Goal: Information Seeking & Learning: Check status

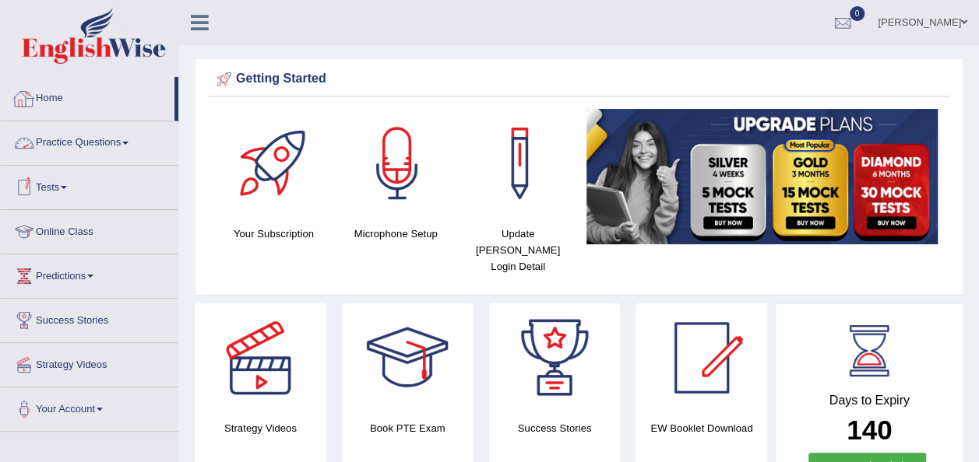
click at [112, 140] on link "Practice Questions" at bounding box center [90, 140] width 178 height 39
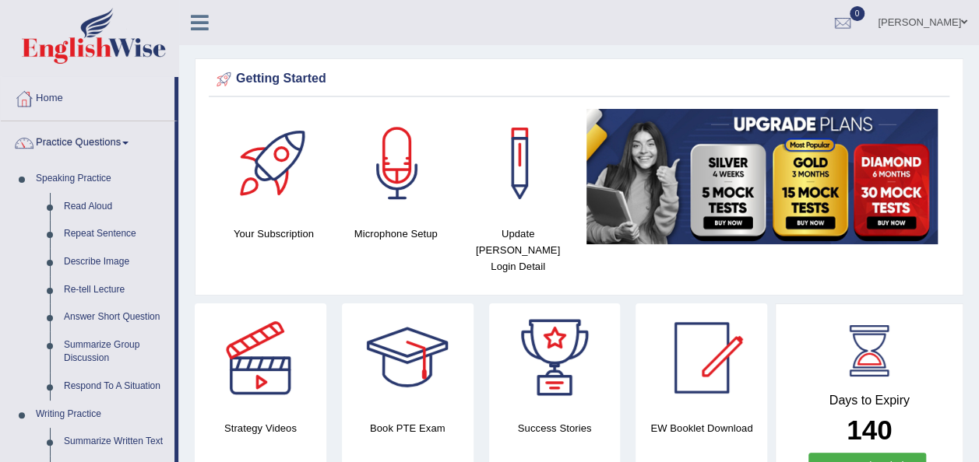
click at [1, 121] on link "Practice Questions" at bounding box center [88, 140] width 174 height 39
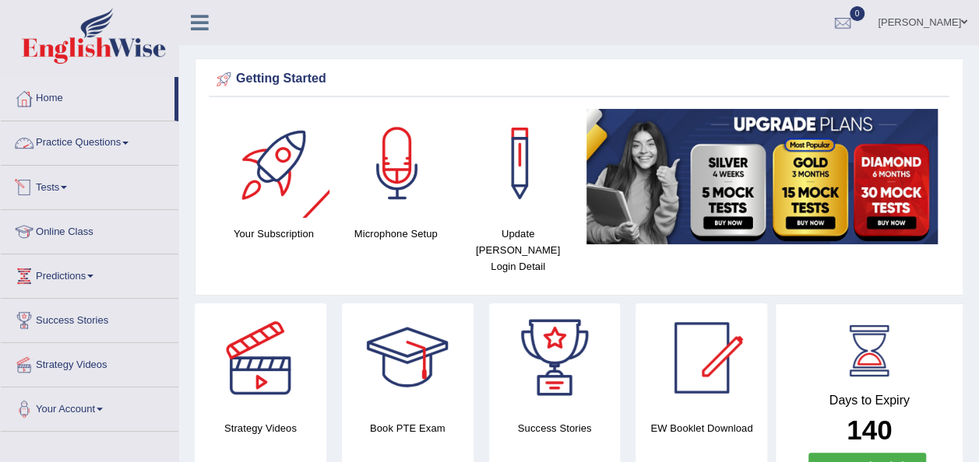
click at [108, 142] on link "Practice Questions" at bounding box center [90, 140] width 178 height 39
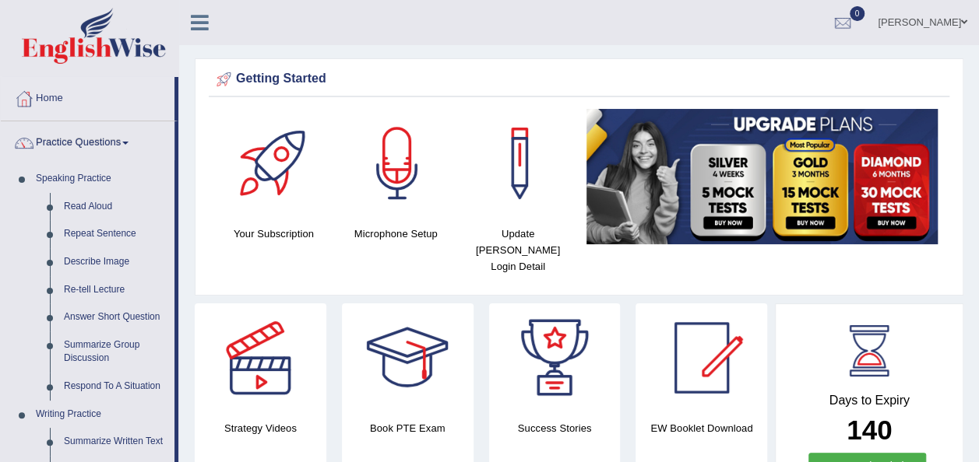
click at [914, 21] on link "[PERSON_NAME]" at bounding box center [922, 20] width 113 height 40
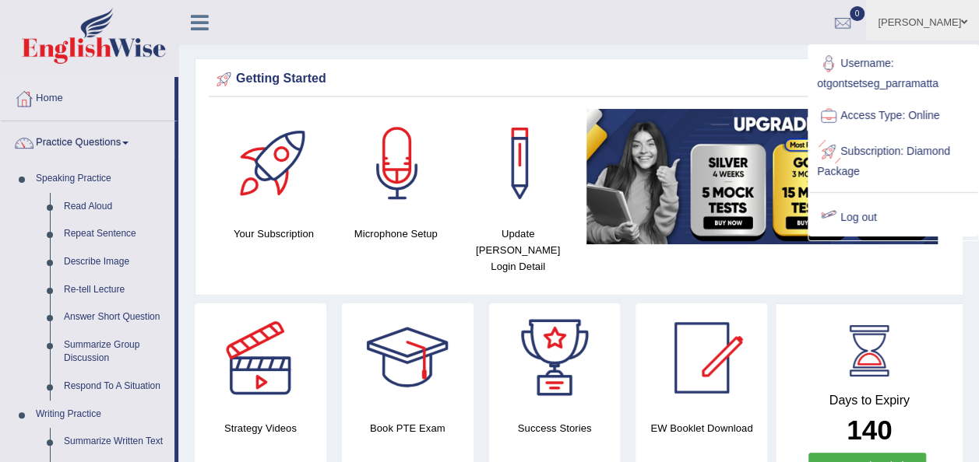
click at [849, 213] on link "Log out" at bounding box center [893, 218] width 168 height 36
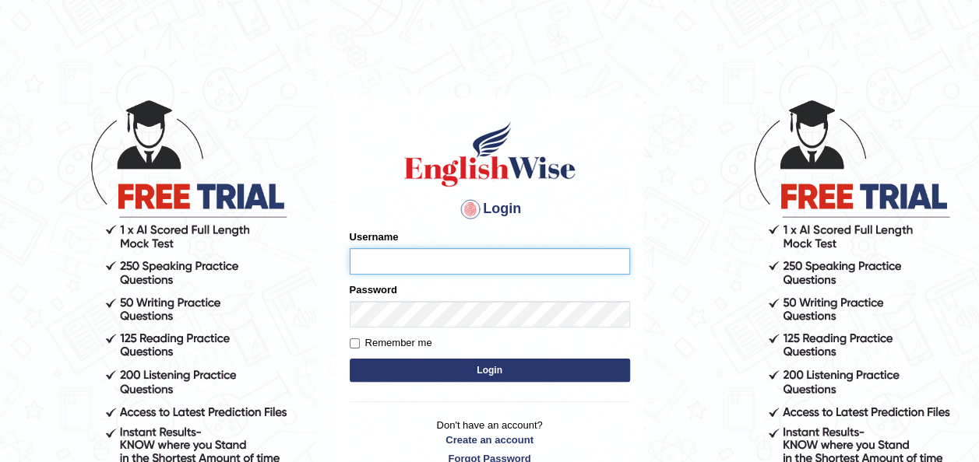
type input "otgontsetseg_parramatta"
click at [599, 362] on button "Login" at bounding box center [490, 370] width 280 height 23
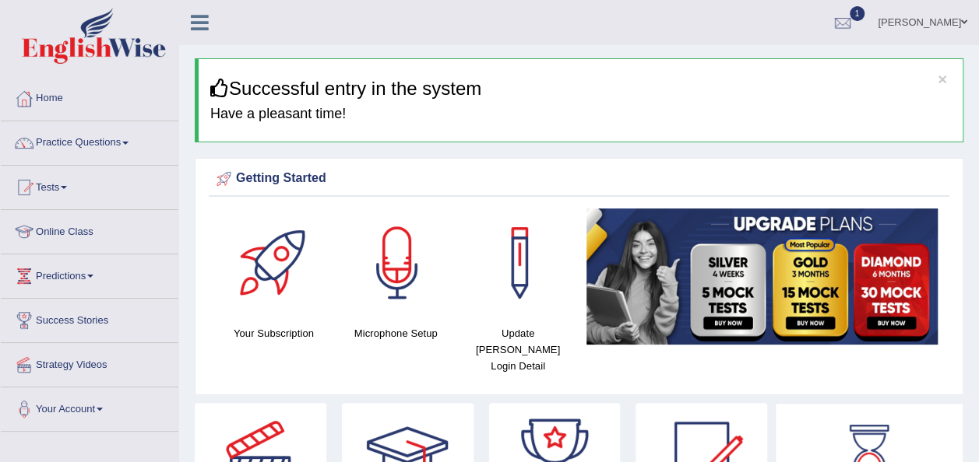
click at [883, 19] on link "[PERSON_NAME]" at bounding box center [922, 20] width 113 height 40
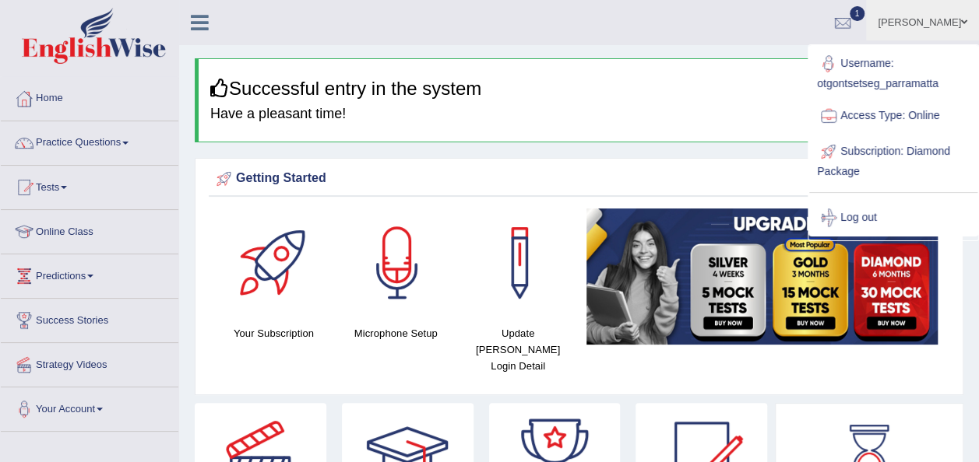
click at [745, 109] on h4 "Have a pleasant time!" at bounding box center [580, 115] width 740 height 16
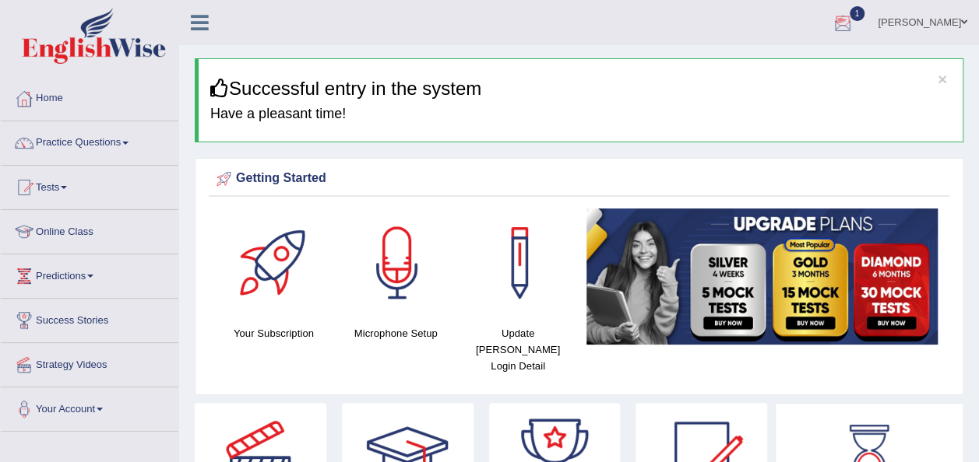
click at [831, 14] on div at bounding box center [842, 23] width 23 height 23
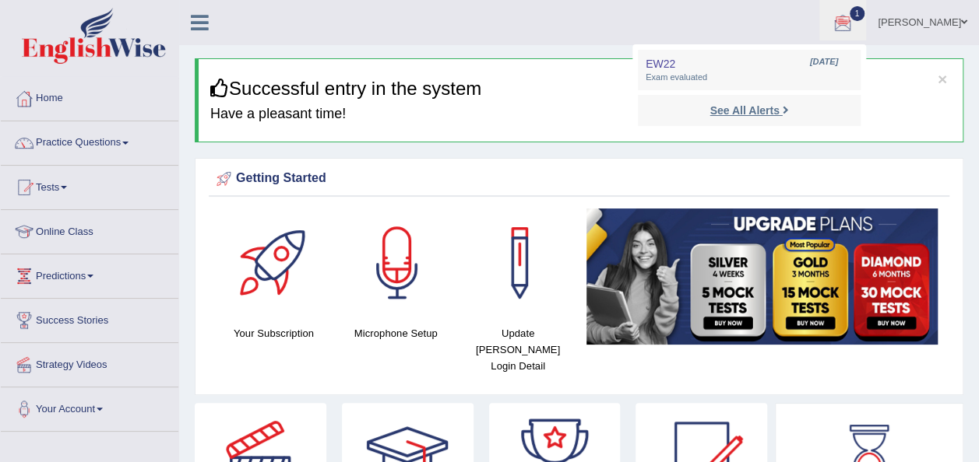
click at [726, 112] on strong "See All Alerts" at bounding box center [743, 110] width 69 height 12
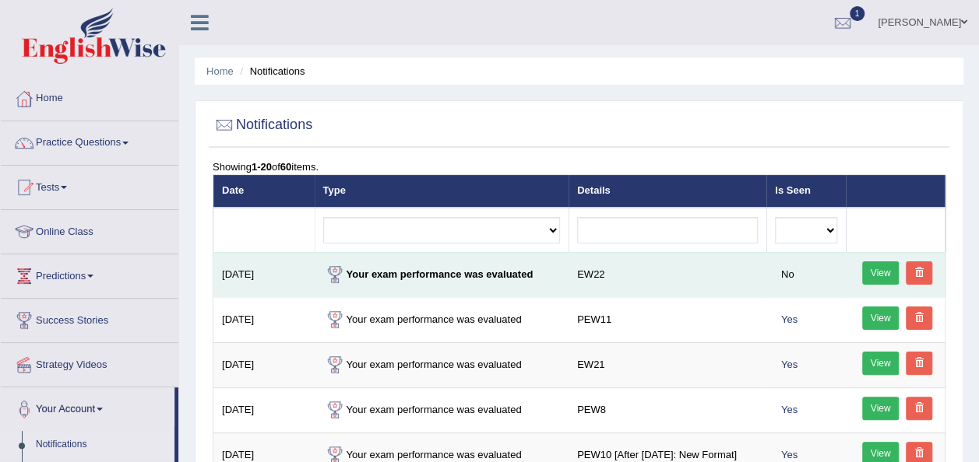
click at [868, 274] on link "View" at bounding box center [880, 273] width 37 height 23
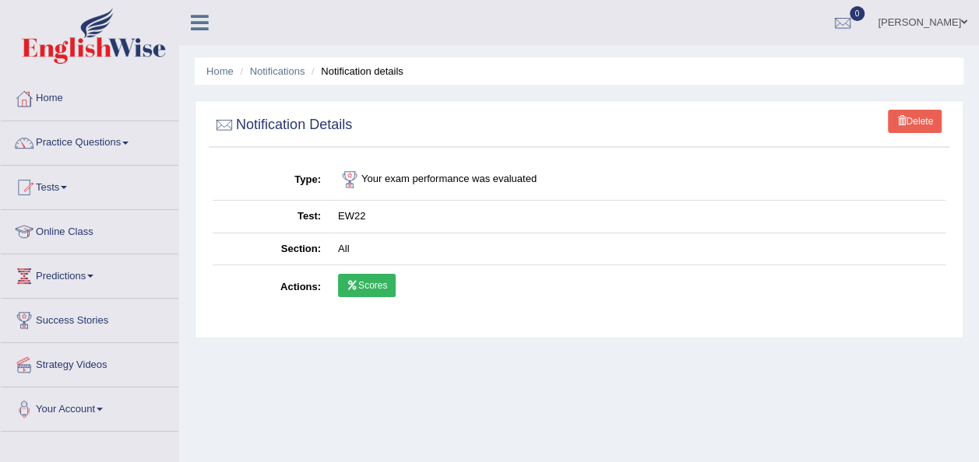
click at [356, 288] on icon at bounding box center [352, 285] width 12 height 9
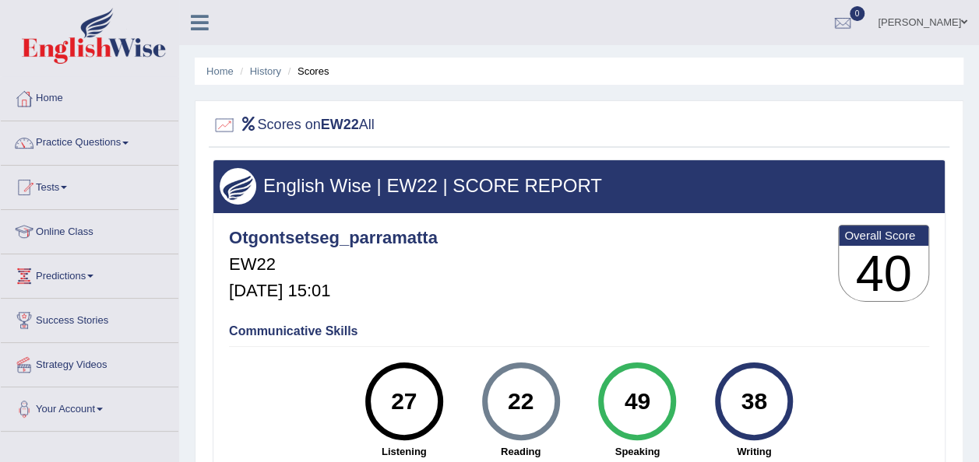
click at [715, 268] on div "Otgontsetseg_parramatta EW22 Oct 7, 2025, 15:01 Overall Score 40" at bounding box center [579, 267] width 708 height 93
click at [87, 137] on link "Practice Questions" at bounding box center [90, 140] width 178 height 39
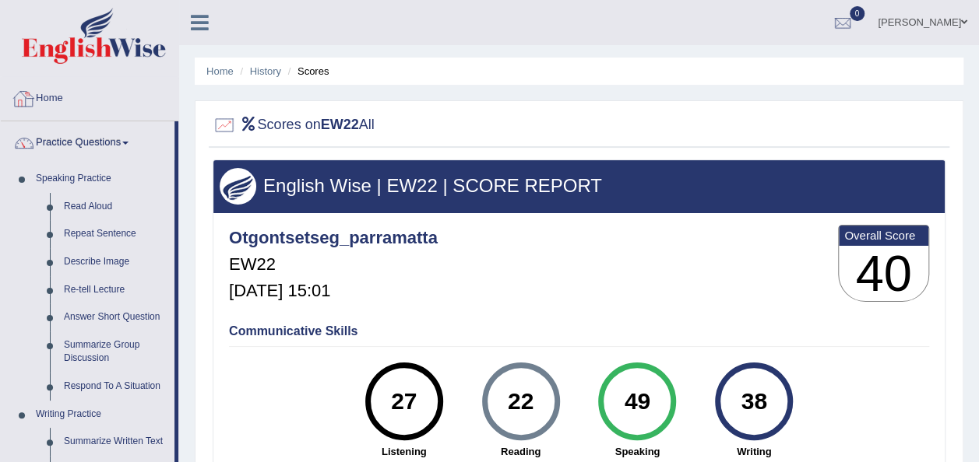
click at [57, 93] on link "Home" at bounding box center [90, 96] width 178 height 39
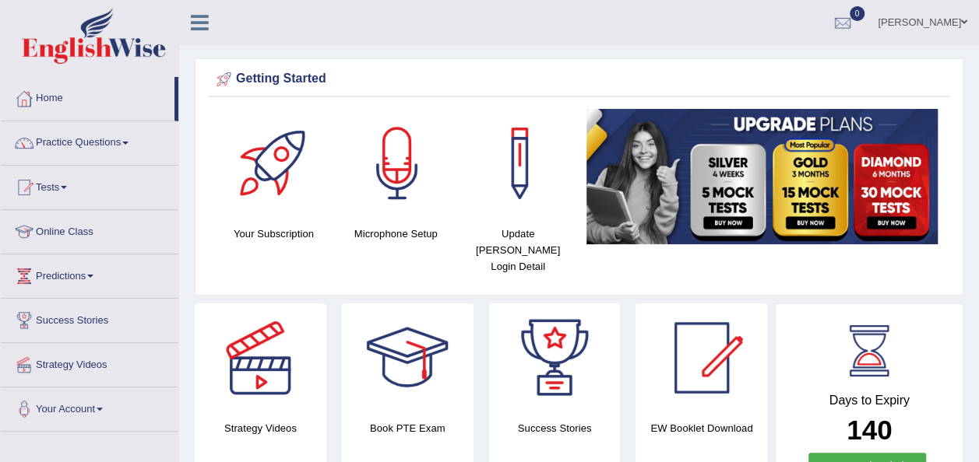
click at [40, 182] on link "Tests" at bounding box center [90, 185] width 178 height 39
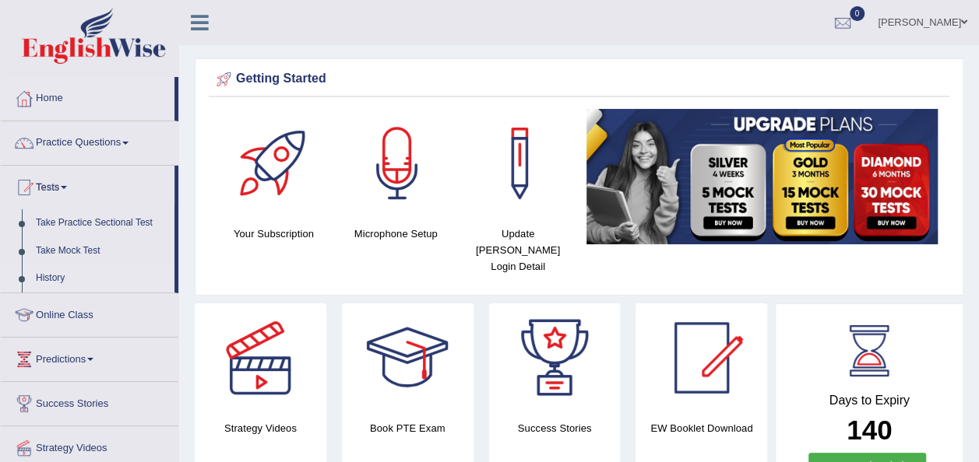
click at [55, 276] on link "History" at bounding box center [102, 279] width 146 height 28
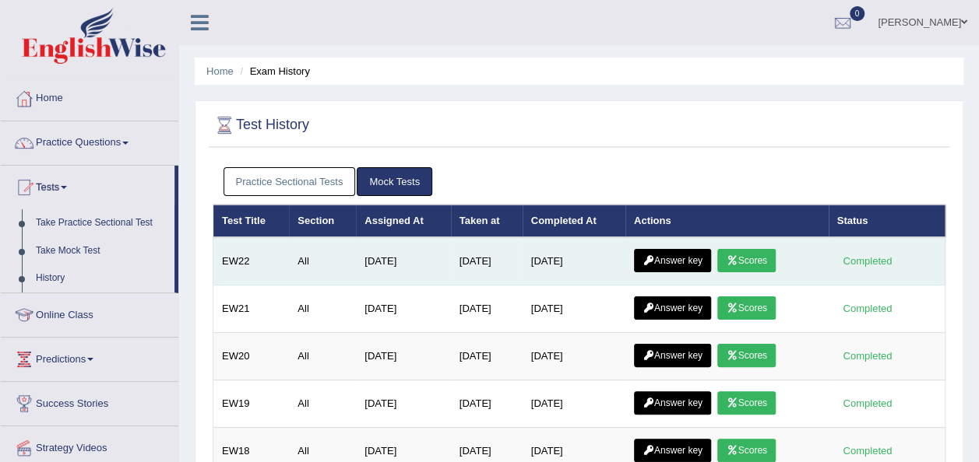
click at [654, 258] on icon at bounding box center [648, 260] width 12 height 9
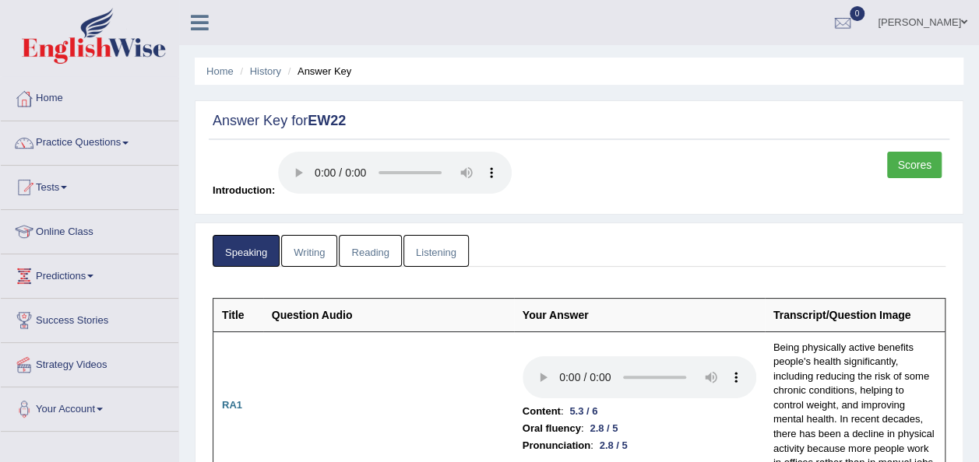
scroll to position [17, 0]
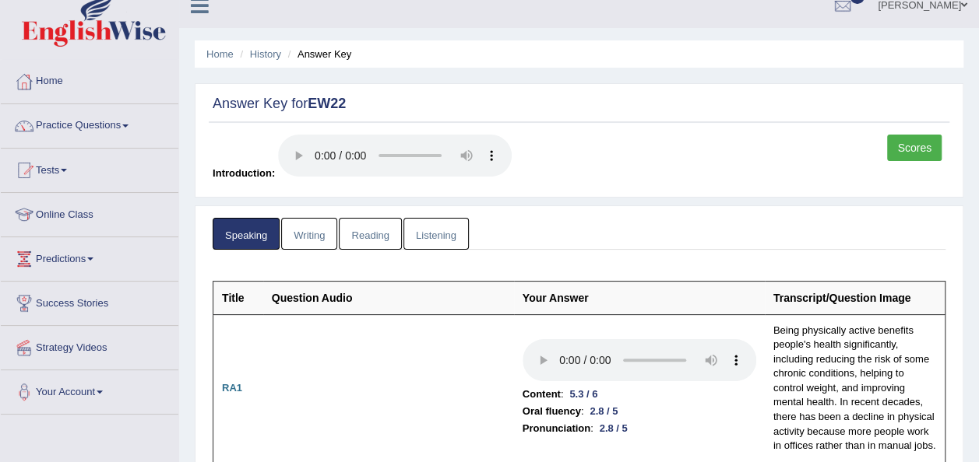
click at [288, 229] on link "Writing" at bounding box center [309, 234] width 56 height 32
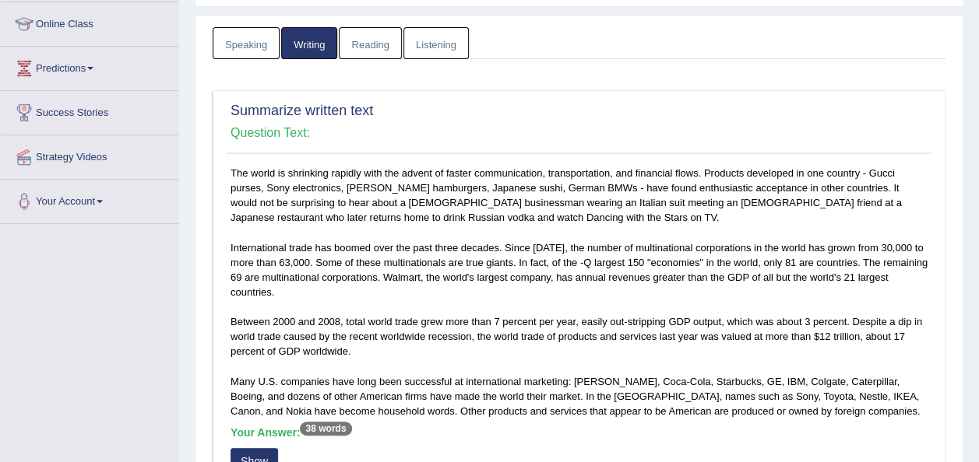
scroll to position [0, 0]
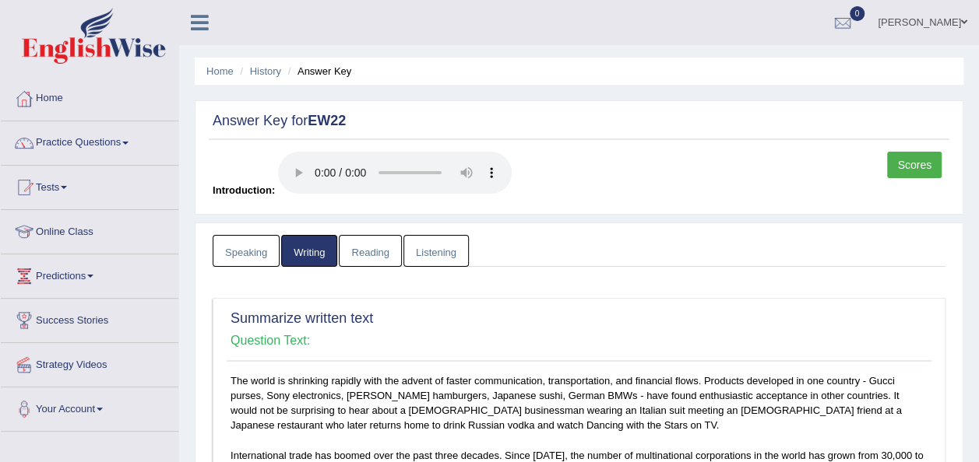
click at [360, 249] on link "Reading" at bounding box center [370, 251] width 62 height 32
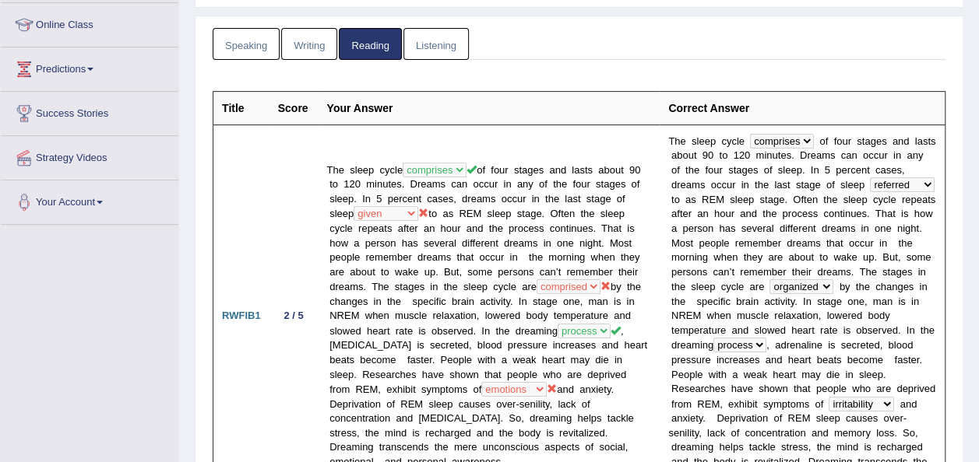
scroll to position [81, 0]
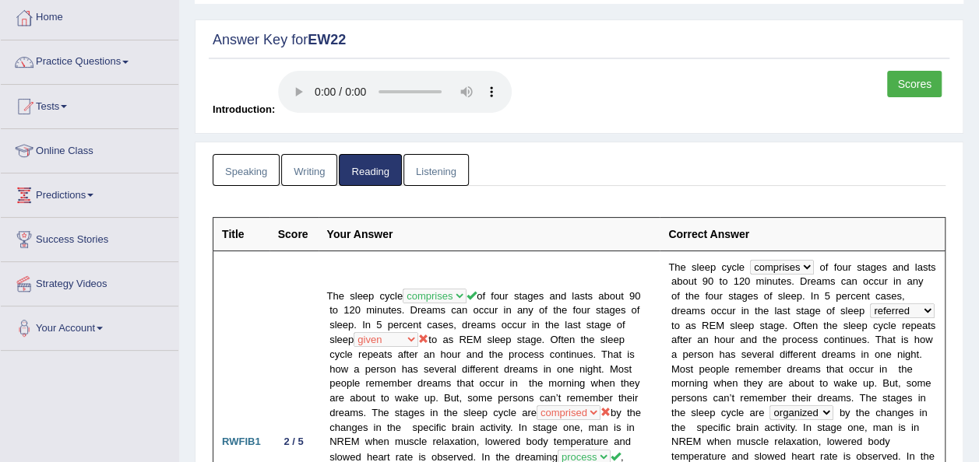
click at [434, 157] on link "Listening" at bounding box center [435, 170] width 65 height 32
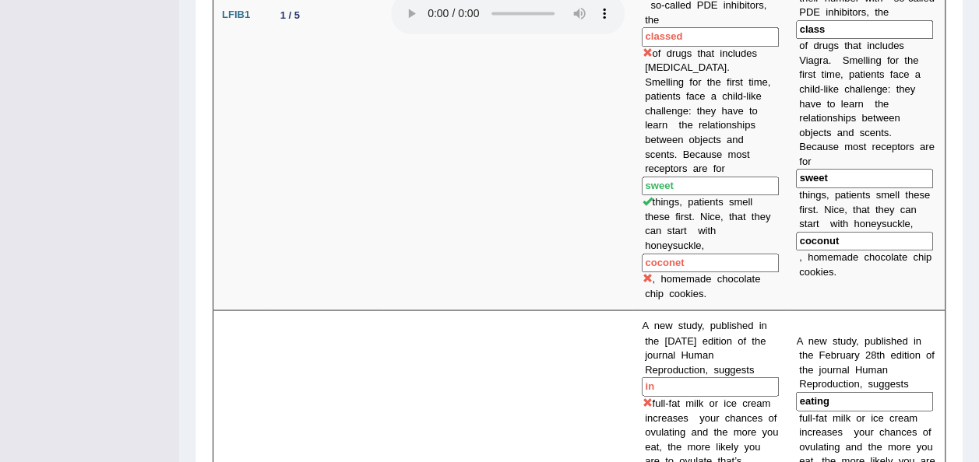
scroll to position [0, 0]
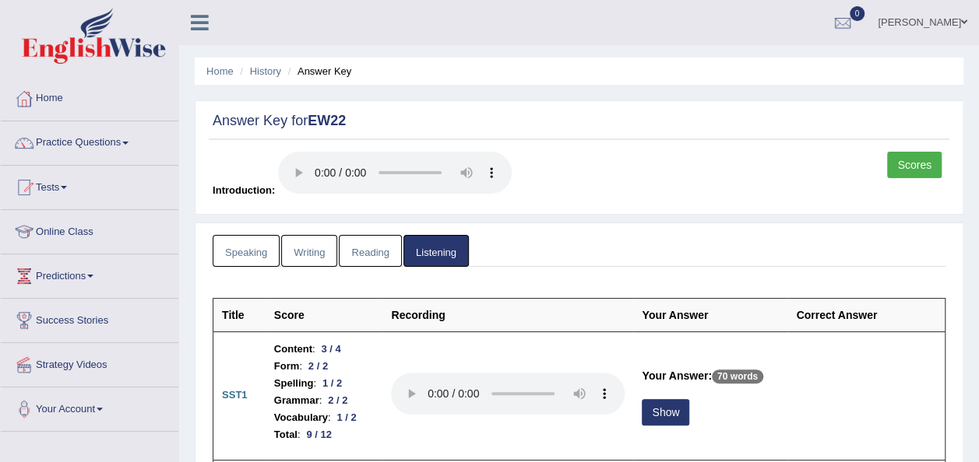
click at [923, 176] on link "Scores" at bounding box center [914, 165] width 54 height 26
